Goal: Task Accomplishment & Management: Use online tool/utility

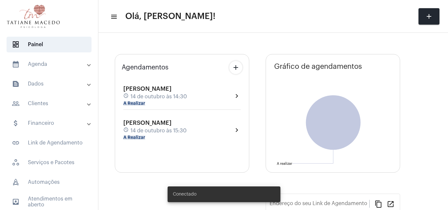
type input "[URL][DOMAIN_NAME][PERSON_NAME]"
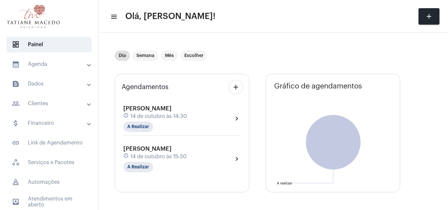
click at [288, 54] on div "Dia Semana Mês Escolher" at bounding box center [257, 55] width 284 height 33
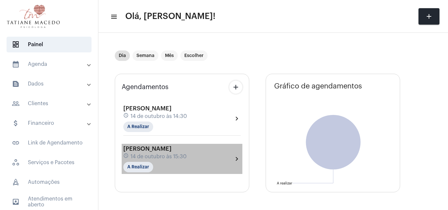
click at [171, 155] on span "14 de outubro às 15:30" at bounding box center [159, 157] width 56 height 6
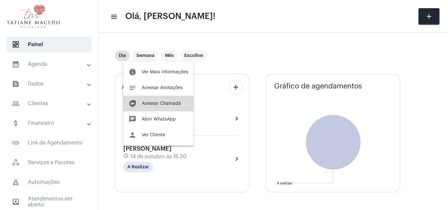
click at [171, 105] on span "Acessar Chamada" at bounding box center [161, 103] width 39 height 5
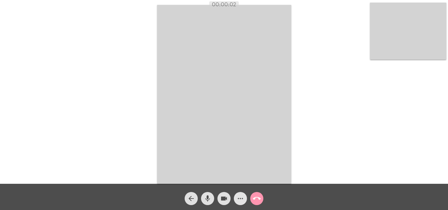
click at [242, 195] on mat-icon "more_horiz" at bounding box center [241, 199] width 8 height 8
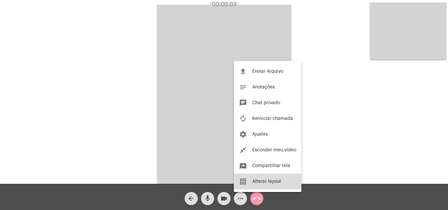
click at [264, 186] on button "grid_view Alterar layout" at bounding box center [268, 182] width 68 height 16
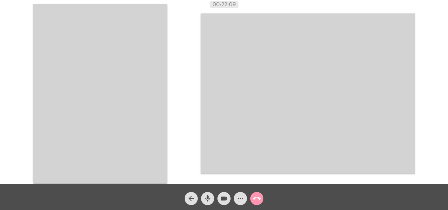
click at [179, 103] on div "Acessando Câmera e Microfone..." at bounding box center [224, 93] width 447 height 184
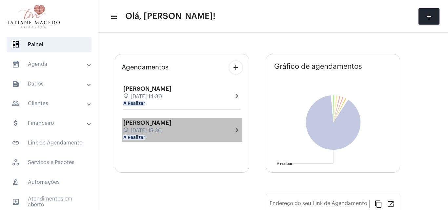
click at [169, 138] on div "Camila Napoleão schedule 14 de outubro às 15:30 A Realizar" at bounding box center [147, 130] width 48 height 21
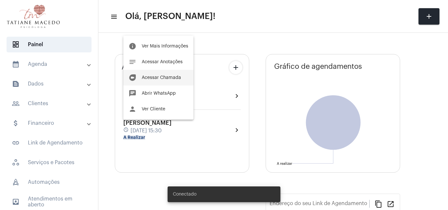
type input "[URL][DOMAIN_NAME][PERSON_NAME]"
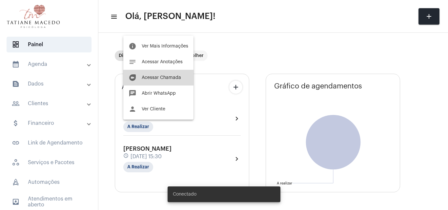
click at [165, 80] on button "duo [PERSON_NAME]" at bounding box center [158, 78] width 70 height 16
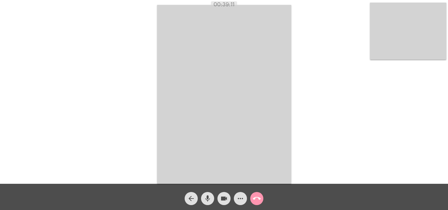
click at [240, 200] on mat-icon "more_horiz" at bounding box center [241, 199] width 8 height 8
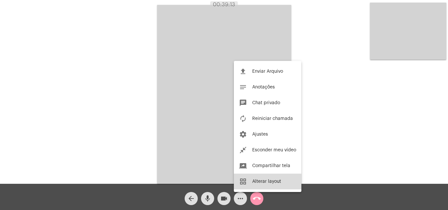
click at [262, 179] on button "grid_view Alterar layout" at bounding box center [268, 182] width 68 height 16
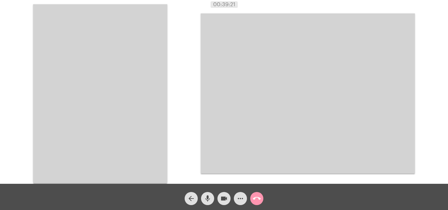
click at [431, 159] on div "Acessando Câmera e Microfone..." at bounding box center [224, 93] width 447 height 184
